Goal: Use online tool/utility

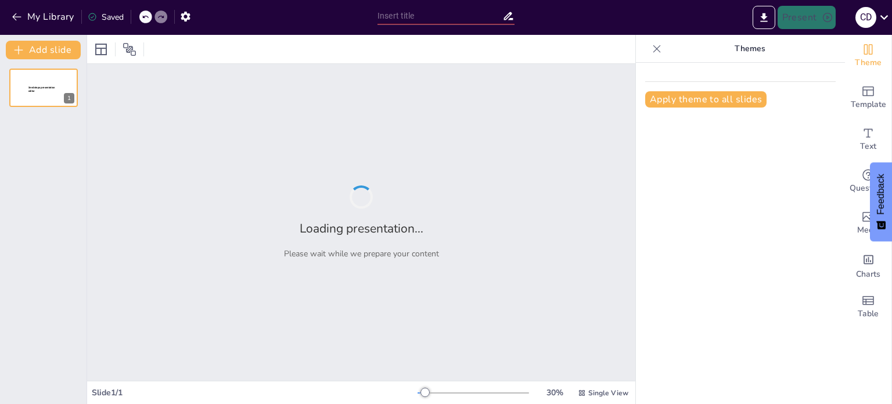
type input "Imported Recall and notification 2025.pptx"
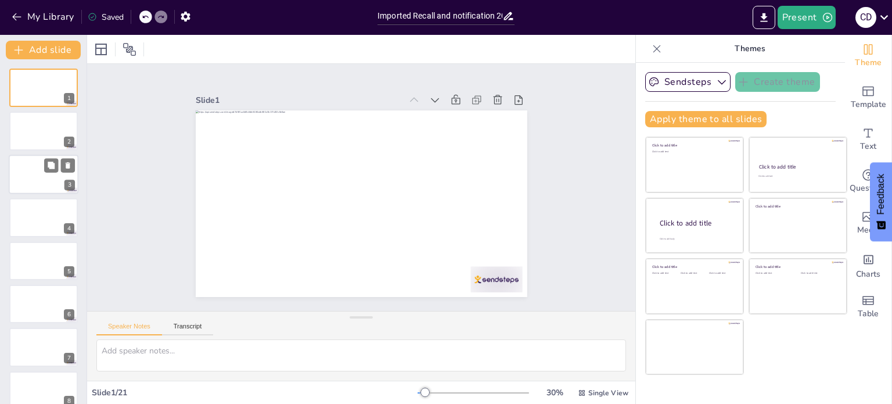
click at [34, 158] on div at bounding box center [44, 173] width 70 height 39
click at [42, 99] on div at bounding box center [44, 87] width 70 height 39
click at [513, 169] on div "Slide 1 Slide 2 Slide 3 Slide 4 Slide 5 Slide 6 Slide 7 Slide 8 Slide 9 Slide 1…" at bounding box center [361, 187] width 303 height 571
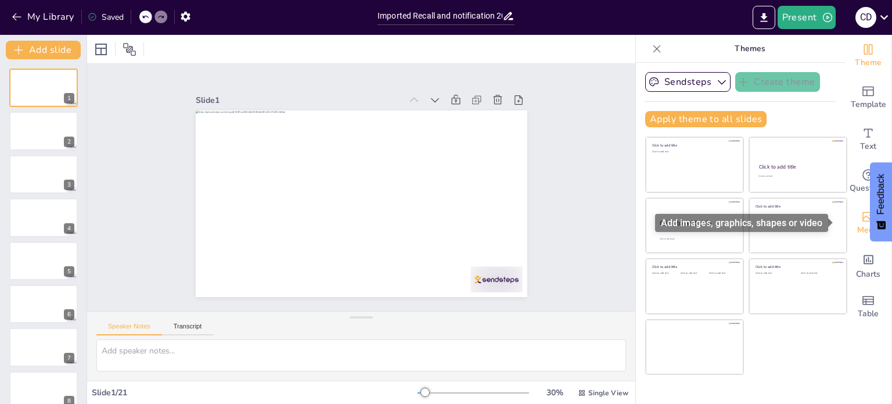
click at [861, 222] on icon "Add images, graphics, shapes or video" at bounding box center [868, 217] width 14 height 14
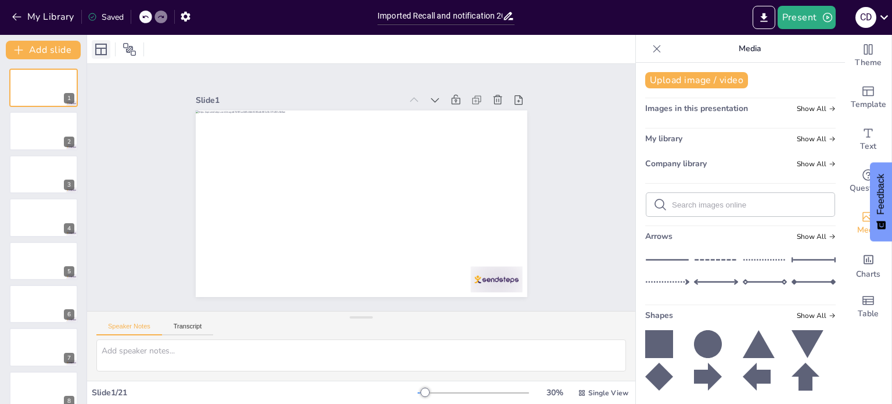
click at [97, 47] on icon at bounding box center [101, 49] width 14 height 14
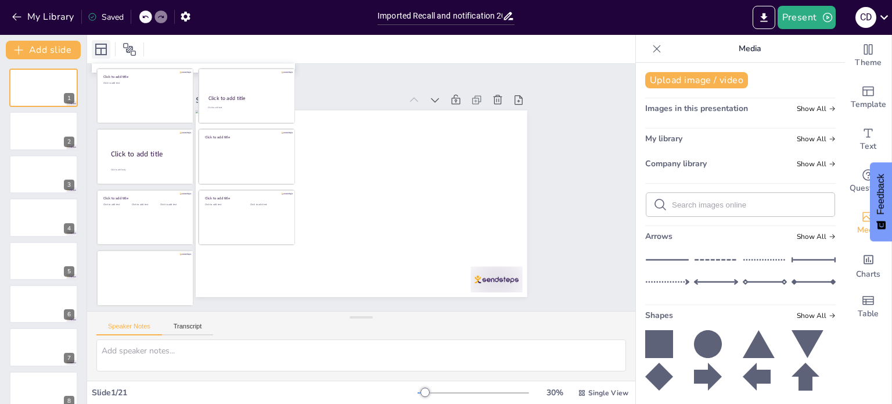
click at [106, 43] on icon at bounding box center [101, 49] width 14 height 14
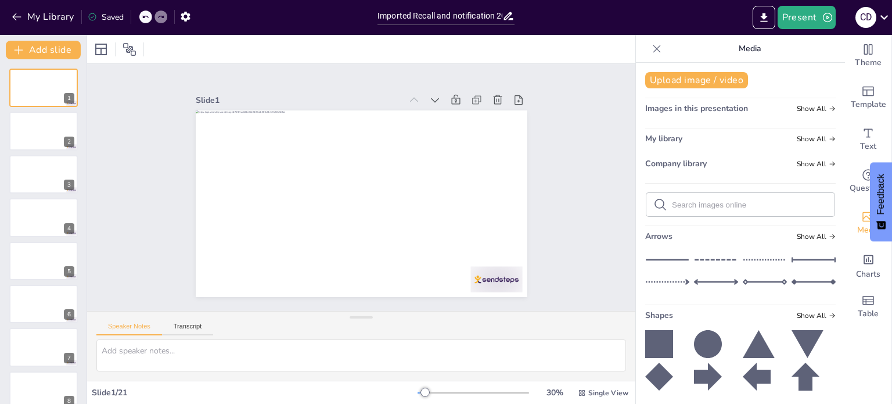
click at [784, 171] on div "Company library Show All" at bounding box center [740, 166] width 190 height 16
click at [865, 91] on icon "Add ready made slides" at bounding box center [868, 91] width 14 height 14
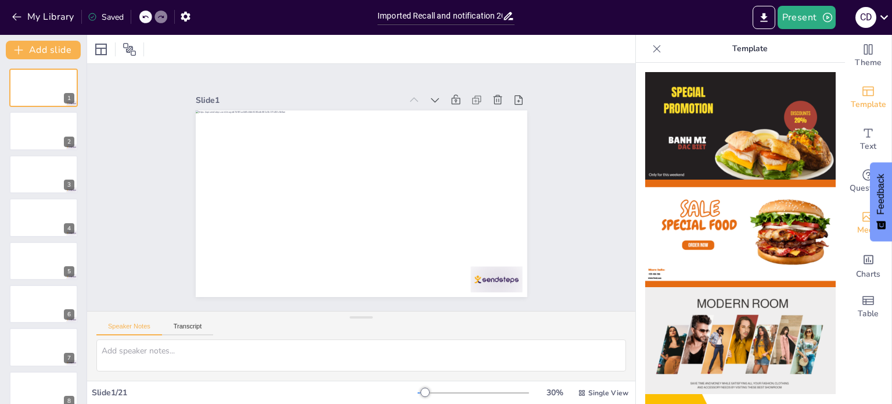
click at [845, 226] on div "Media" at bounding box center [868, 223] width 46 height 42
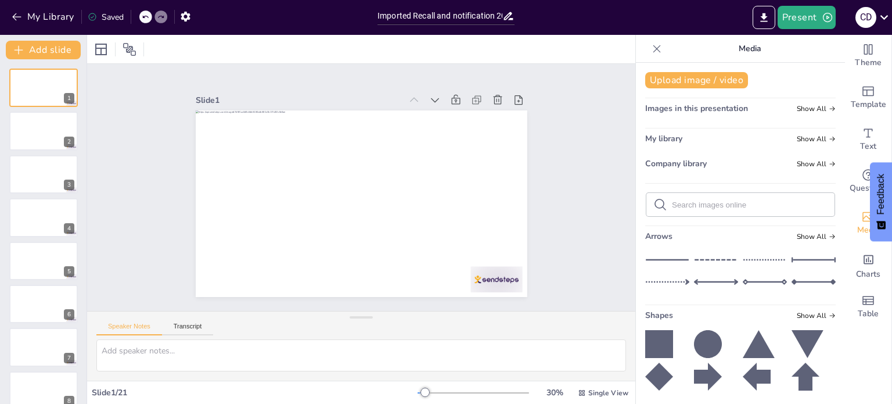
click at [733, 204] on input "text" at bounding box center [750, 204] width 156 height 9
type input "lime"
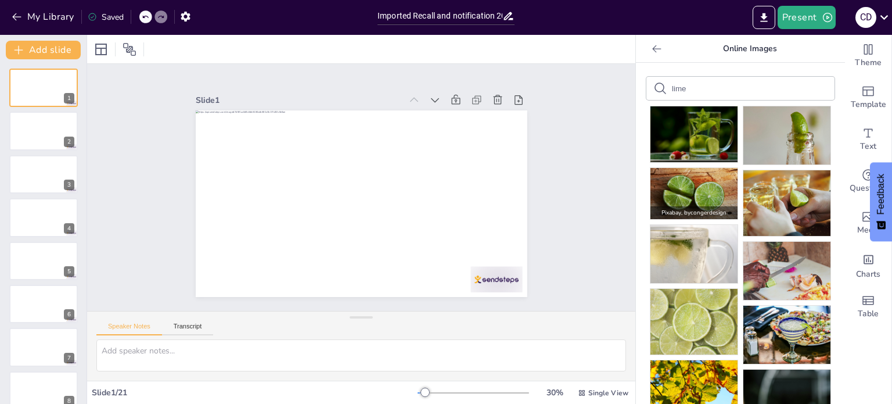
click at [685, 186] on img at bounding box center [693, 194] width 87 height 52
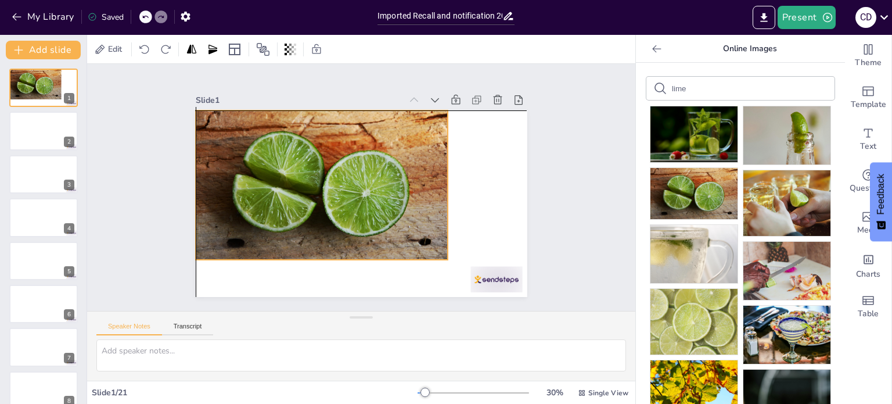
drag, startPoint x: 382, startPoint y: 190, endPoint x: 342, endPoint y: 168, distance: 45.7
click at [342, 168] on div at bounding box center [326, 168] width 291 height 239
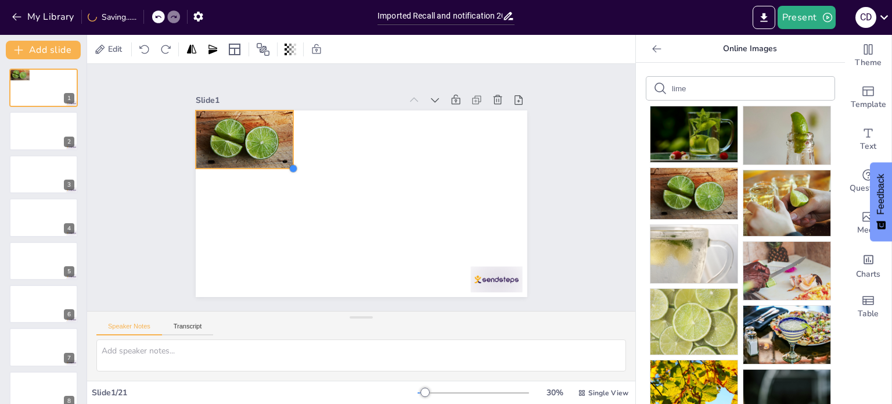
drag, startPoint x: 437, startPoint y: 253, endPoint x: 267, endPoint y: 162, distance: 192.5
click at [267, 162] on div at bounding box center [367, 202] width 379 height 306
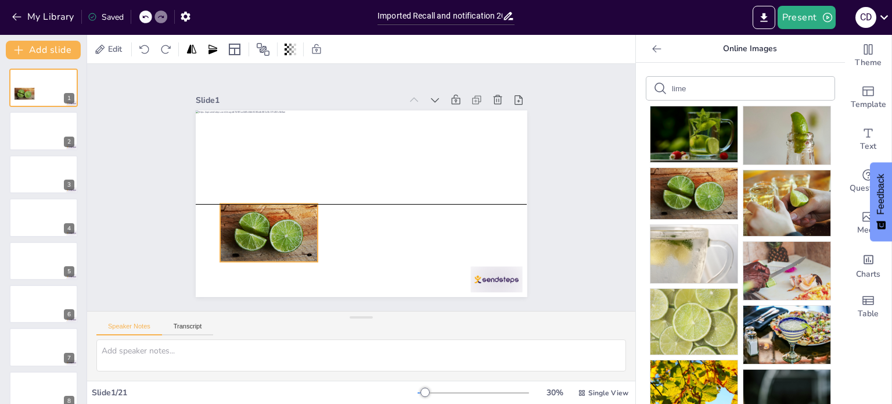
drag, startPoint x: 254, startPoint y: 173, endPoint x: 274, endPoint y: 223, distance: 53.7
click at [274, 223] on div at bounding box center [259, 201] width 111 height 85
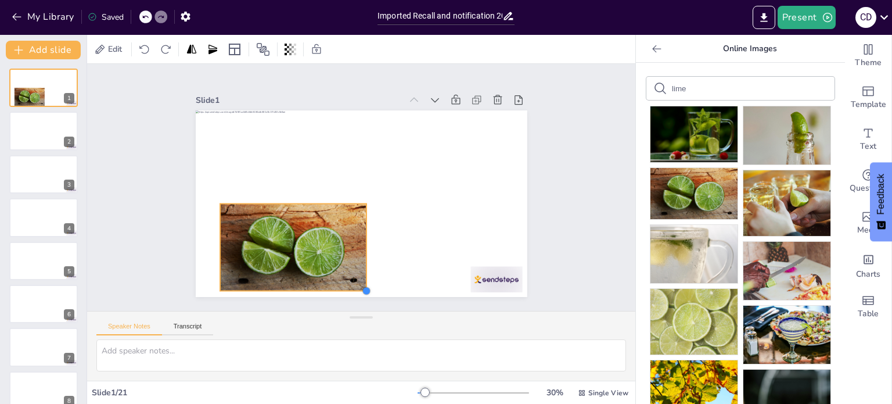
drag, startPoint x: 308, startPoint y: 258, endPoint x: 357, endPoint y: 267, distance: 49.7
click at [357, 267] on div at bounding box center [348, 195] width 328 height 380
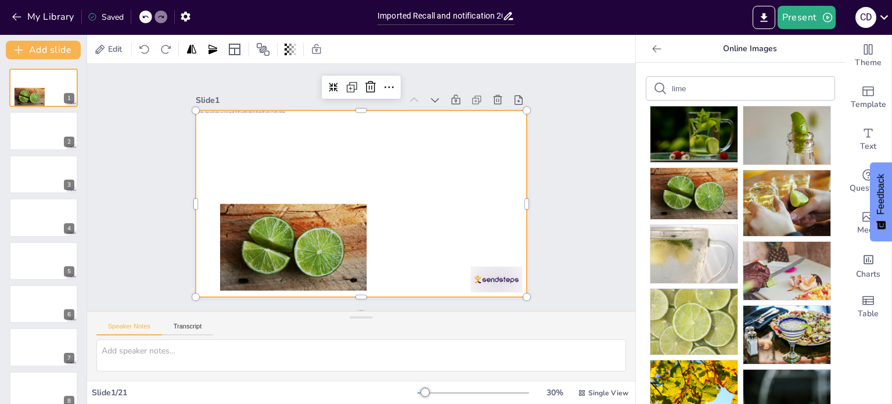
drag, startPoint x: 407, startPoint y: 267, endPoint x: 484, endPoint y: 274, distance: 78.1
click at [407, 267] on div at bounding box center [353, 173] width 380 height 327
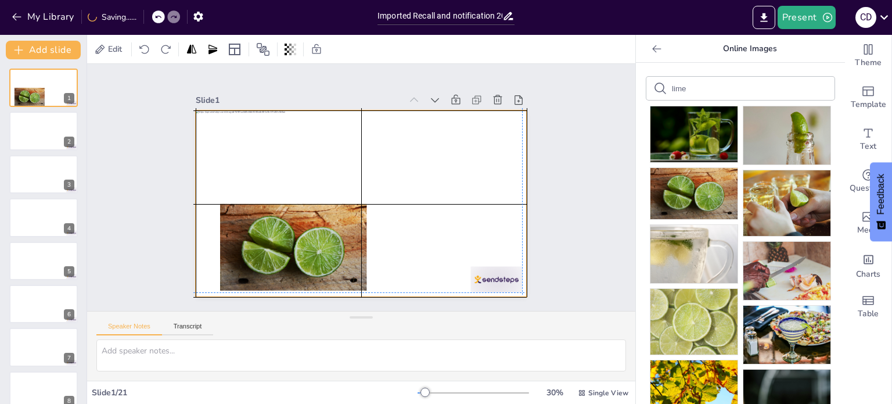
click at [467, 236] on div at bounding box center [348, 195] width 328 height 380
click at [458, 242] on div at bounding box center [349, 198] width 360 height 371
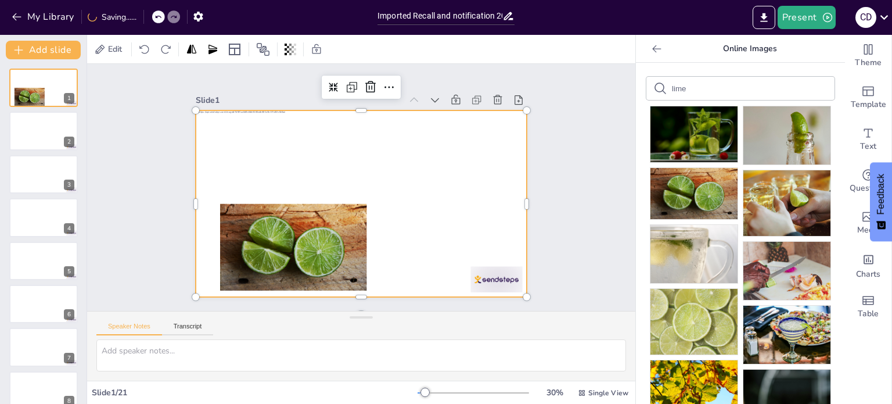
click at [537, 248] on div "Slide 1 Slide 2 Slide 3 Slide 4 Slide 5 Slide 6 Slide 7 Slide 8 Slide 9 Slide 1…" at bounding box center [361, 187] width 441 height 428
click at [476, 247] on div at bounding box center [375, 178] width 346 height 378
click at [476, 247] on div at bounding box center [376, 192] width 279 height 373
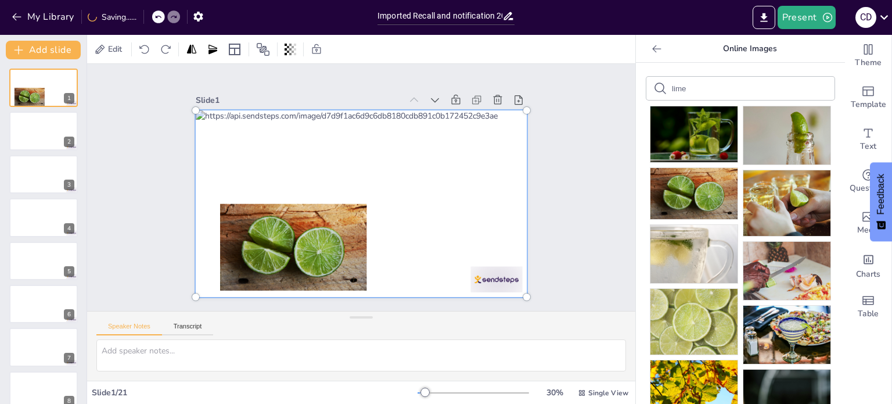
click at [483, 220] on div at bounding box center [369, 201] width 399 height 346
drag, startPoint x: 483, startPoint y: 237, endPoint x: 463, endPoint y: 229, distance: 21.4
click at [463, 229] on div at bounding box center [370, 199] width 397 height 365
click at [562, 202] on div "Slide 1 Slide 2 Slide 3 Slide 4 Slide 5 Slide 6 Slide 7 Slide 8 Slide 9 Slide 1…" at bounding box center [361, 187] width 548 height 247
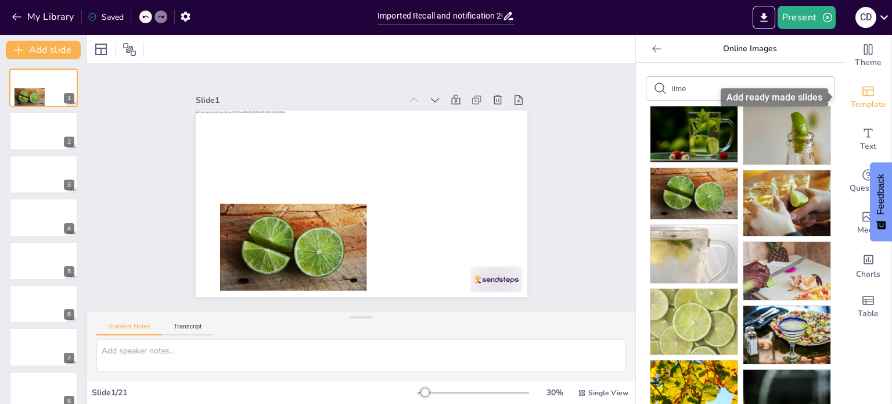
click at [869, 94] on div "Template" at bounding box center [868, 98] width 46 height 42
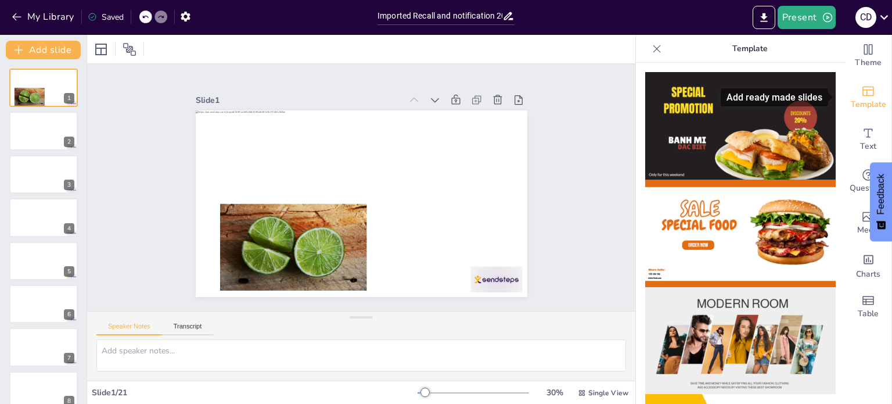
click at [869, 94] on div "Template" at bounding box center [868, 98] width 46 height 42
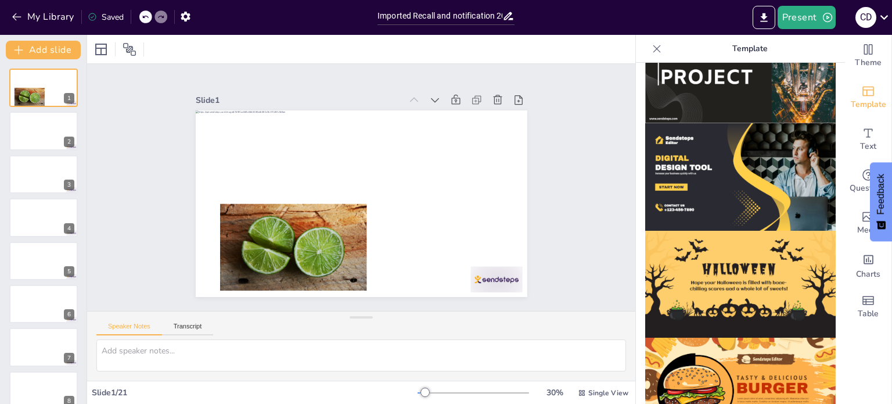
scroll to position [1132, 0]
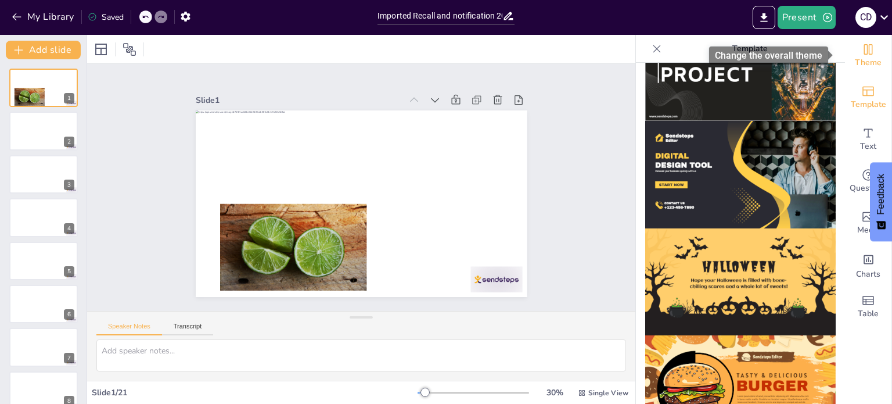
click at [873, 53] on div "Theme" at bounding box center [868, 56] width 46 height 42
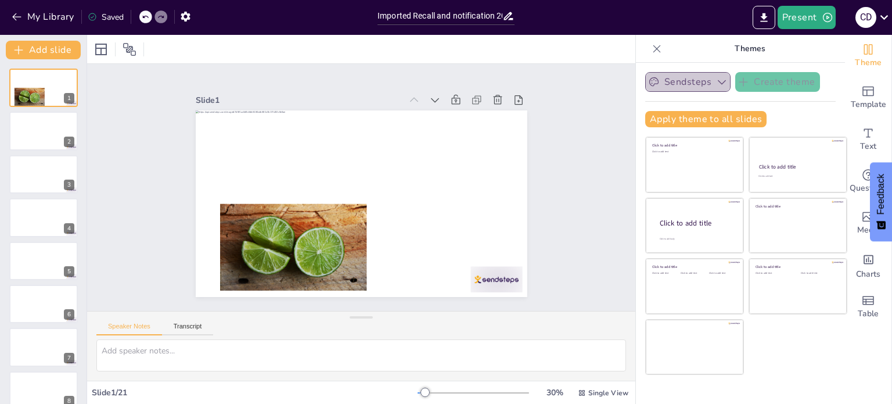
click at [716, 83] on icon "button" at bounding box center [722, 82] width 12 height 12
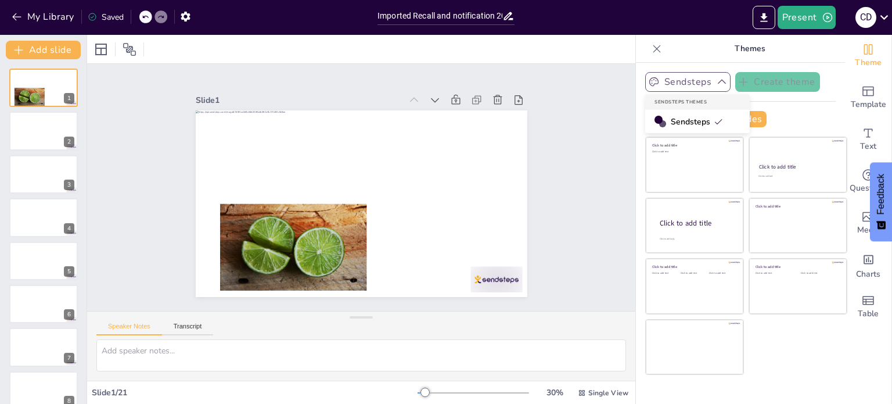
click at [716, 83] on icon "button" at bounding box center [722, 82] width 12 height 12
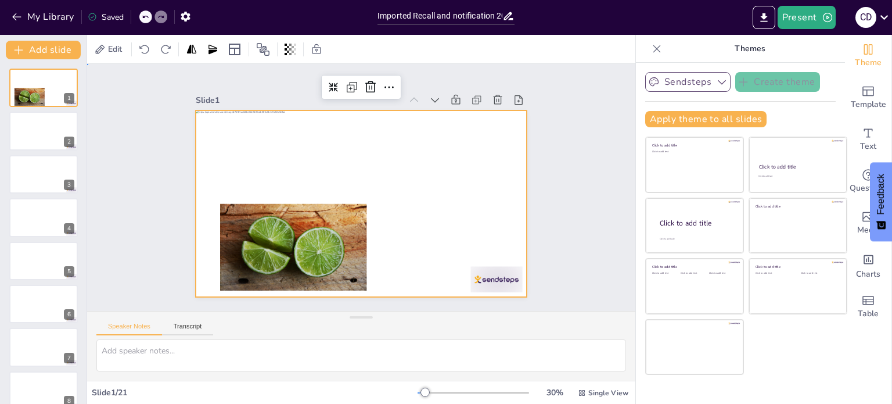
click at [599, 135] on div "Slide 1 Slide 2 Slide 3 Slide 4 Slide 5 Slide 6 Slide 7 Slide 8 Slide 9 Slide 1…" at bounding box center [361, 188] width 598 height 488
click at [488, 130] on div at bounding box center [375, 197] width 346 height 378
click at [237, 45] on icon at bounding box center [235, 49] width 14 height 14
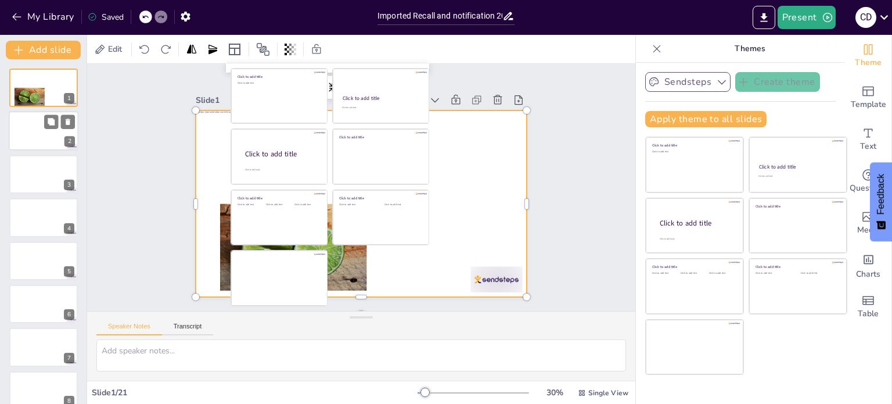
click at [40, 135] on div at bounding box center [44, 131] width 70 height 39
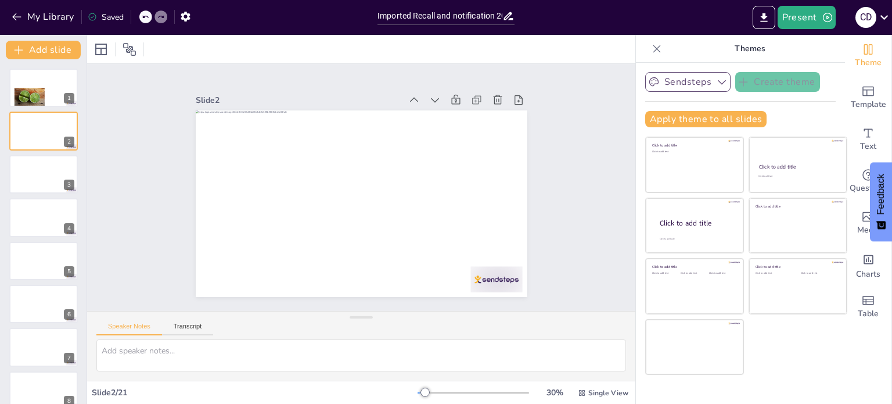
click at [111, 45] on div at bounding box center [118, 49] width 52 height 19
click at [107, 46] on icon at bounding box center [101, 49] width 14 height 14
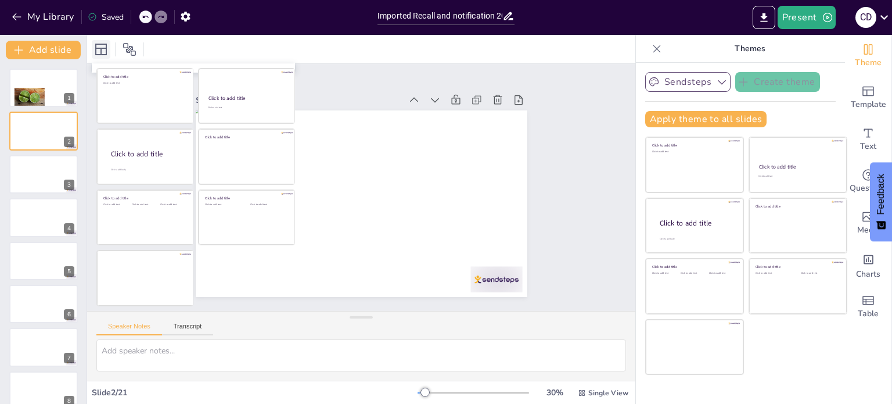
click at [107, 46] on icon at bounding box center [101, 49] width 14 height 14
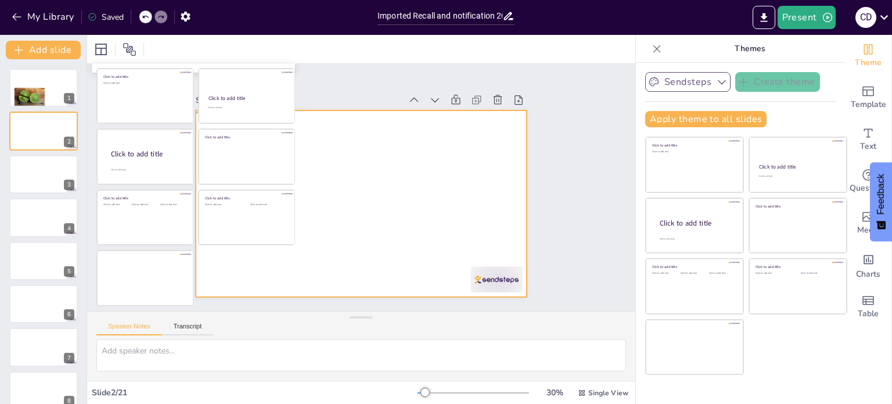
click at [416, 132] on div at bounding box center [376, 180] width 305 height 379
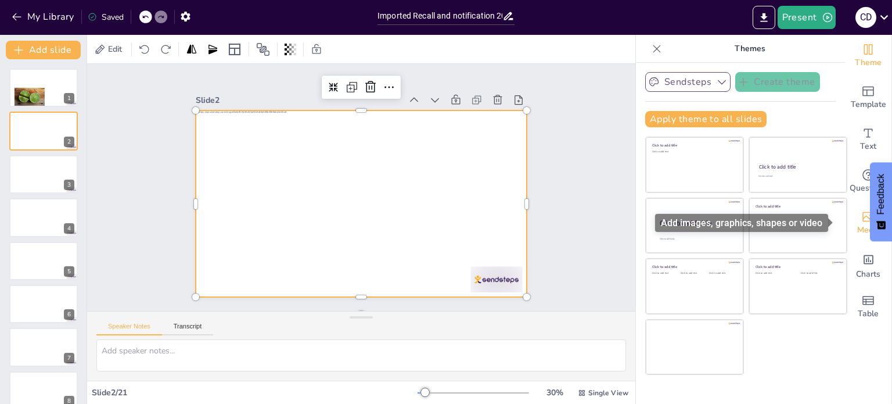
click at [851, 219] on div "Media" at bounding box center [868, 223] width 46 height 42
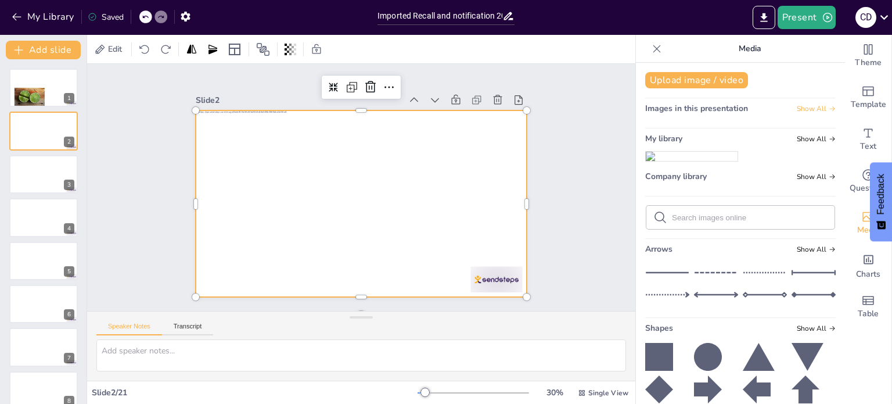
click at [806, 105] on span "Show All" at bounding box center [816, 109] width 39 height 8
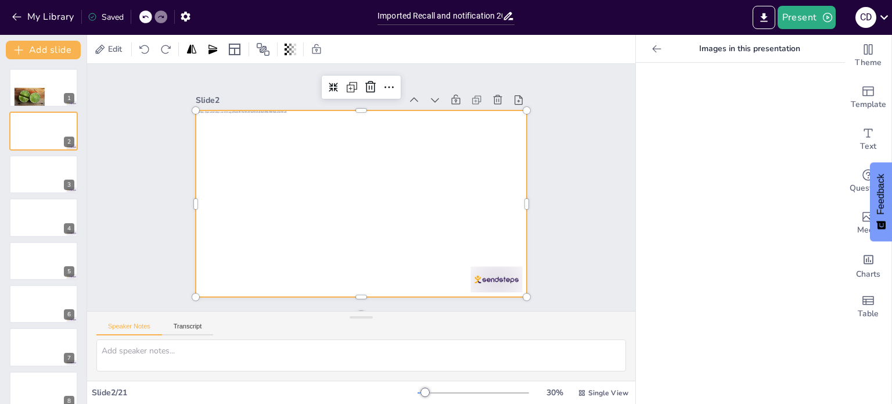
click at [652, 45] on icon at bounding box center [657, 49] width 12 height 12
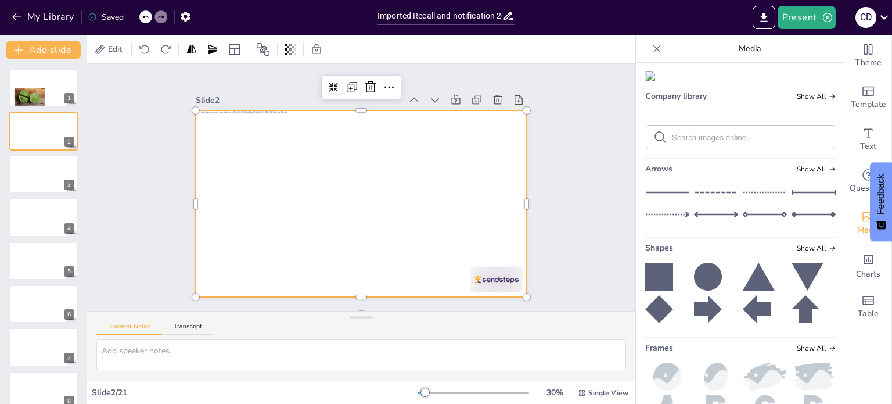
scroll to position [26, 0]
